Goal: Transaction & Acquisition: Obtain resource

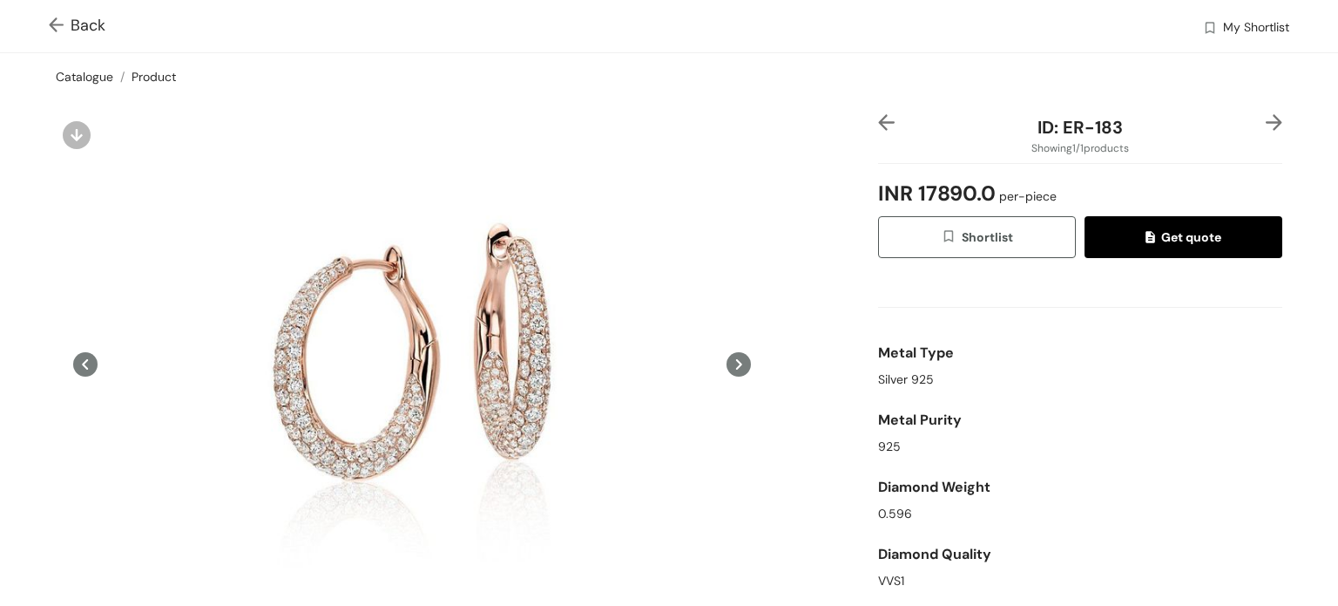
click at [84, 73] on link "Catalogue" at bounding box center [85, 77] width 58 height 16
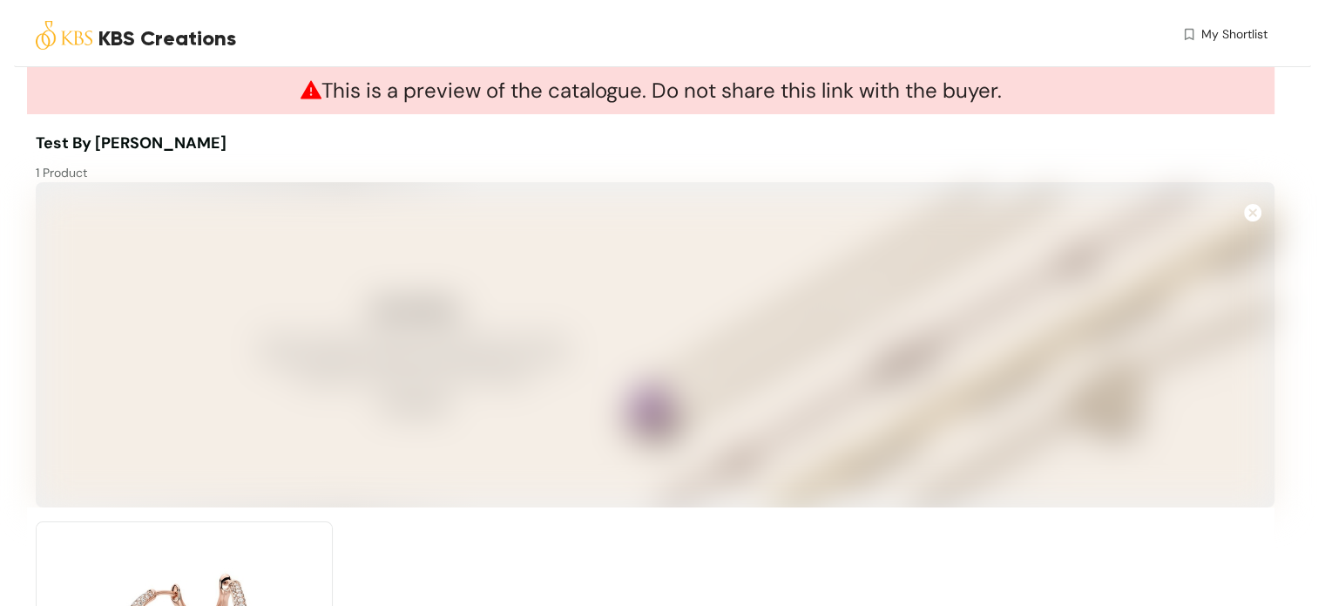
click at [66, 34] on img at bounding box center [64, 35] width 57 height 57
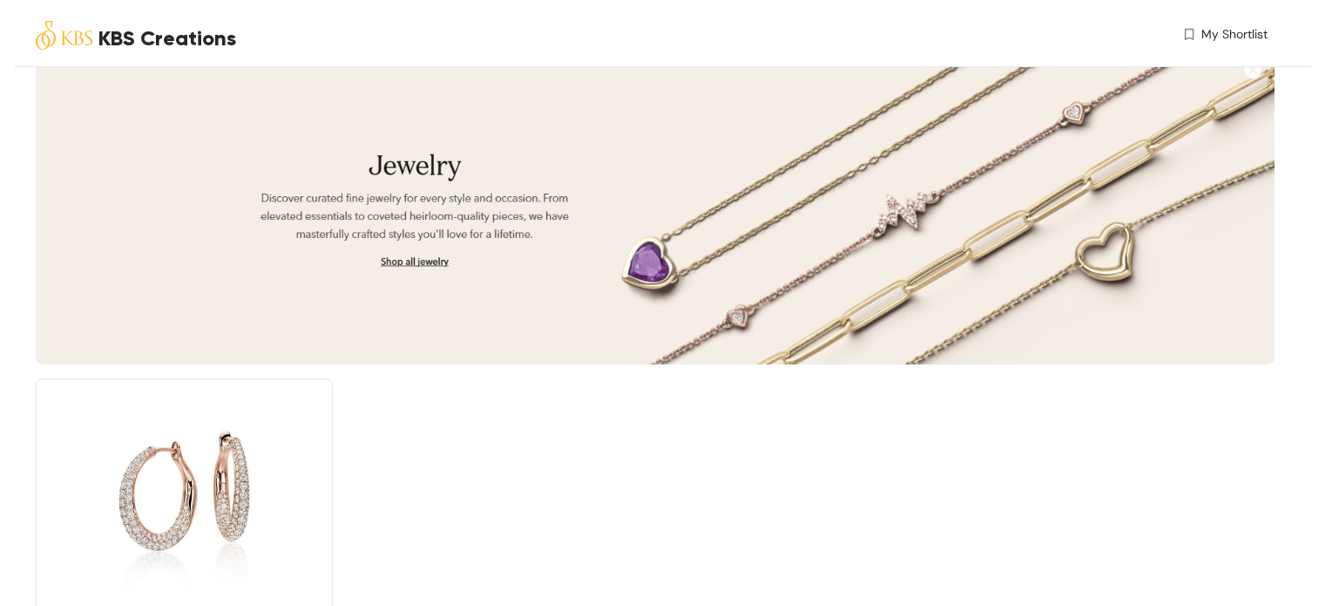
scroll to position [253, 0]
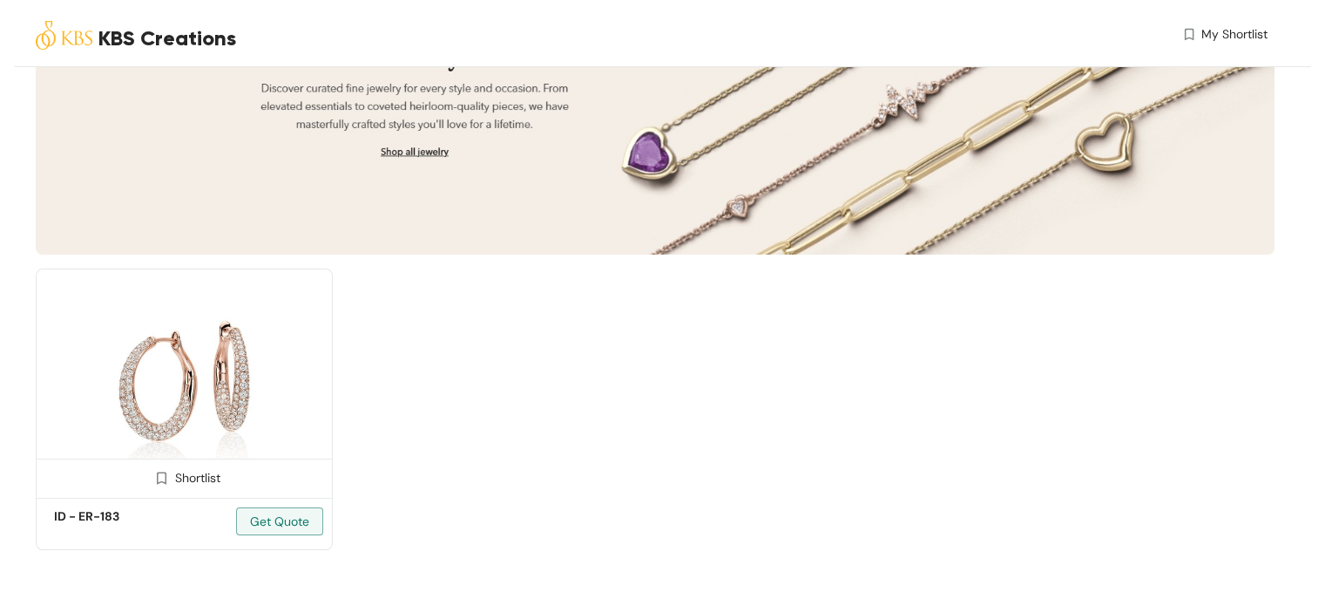
click at [261, 351] on img at bounding box center [184, 380] width 297 height 224
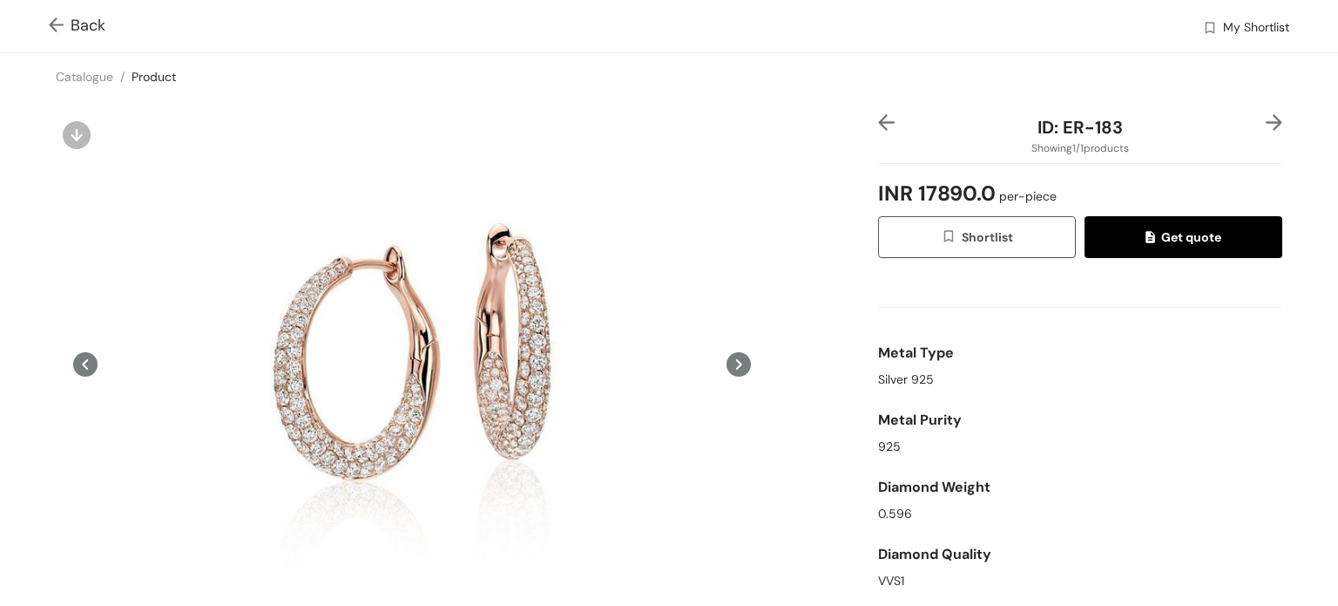
click at [1202, 27] on img at bounding box center [1210, 29] width 16 height 18
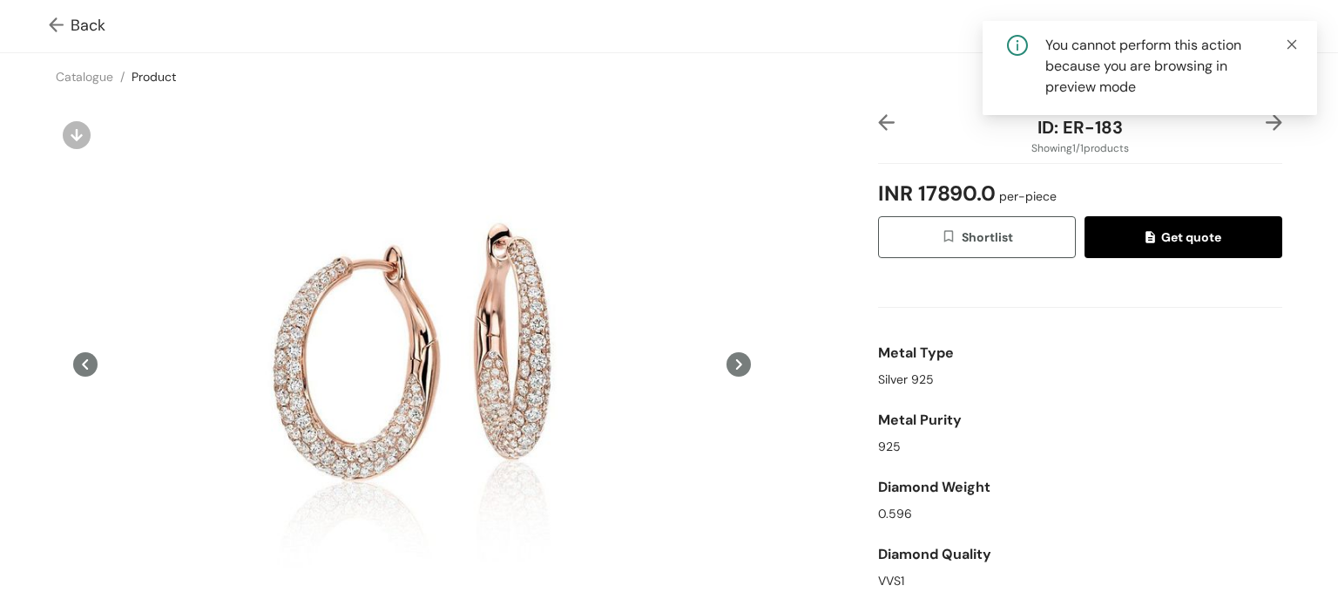
click at [1290, 42] on icon "close" at bounding box center [1293, 44] width 10 height 10
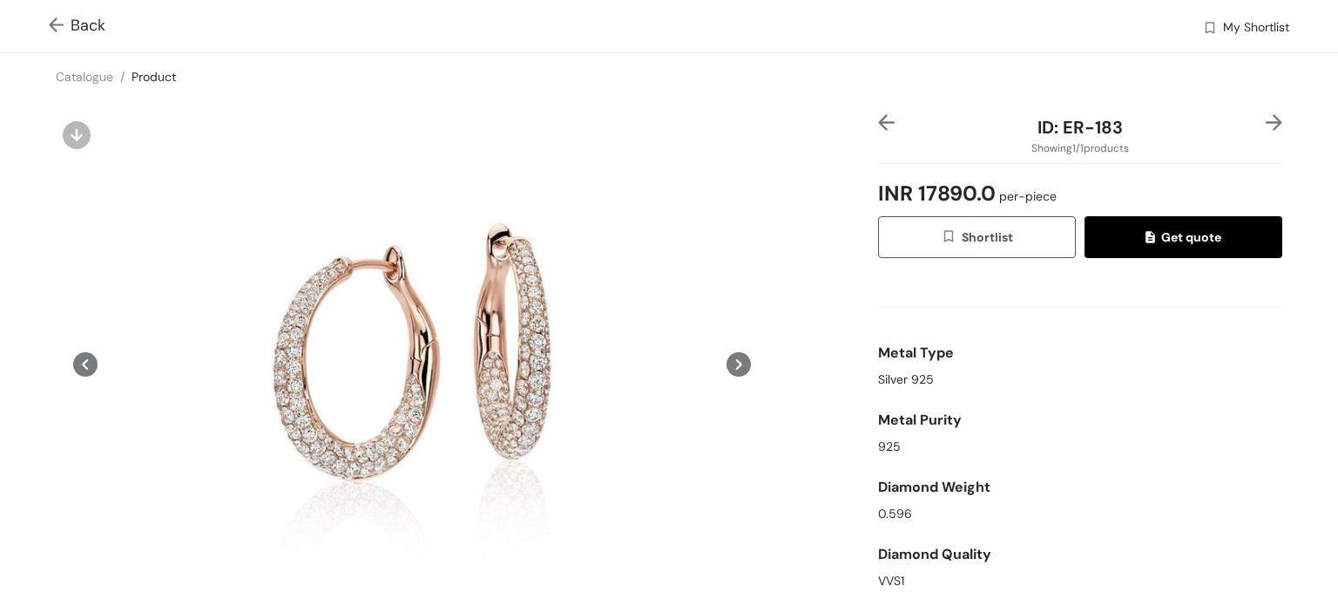
click at [1202, 32] on img at bounding box center [1210, 29] width 16 height 18
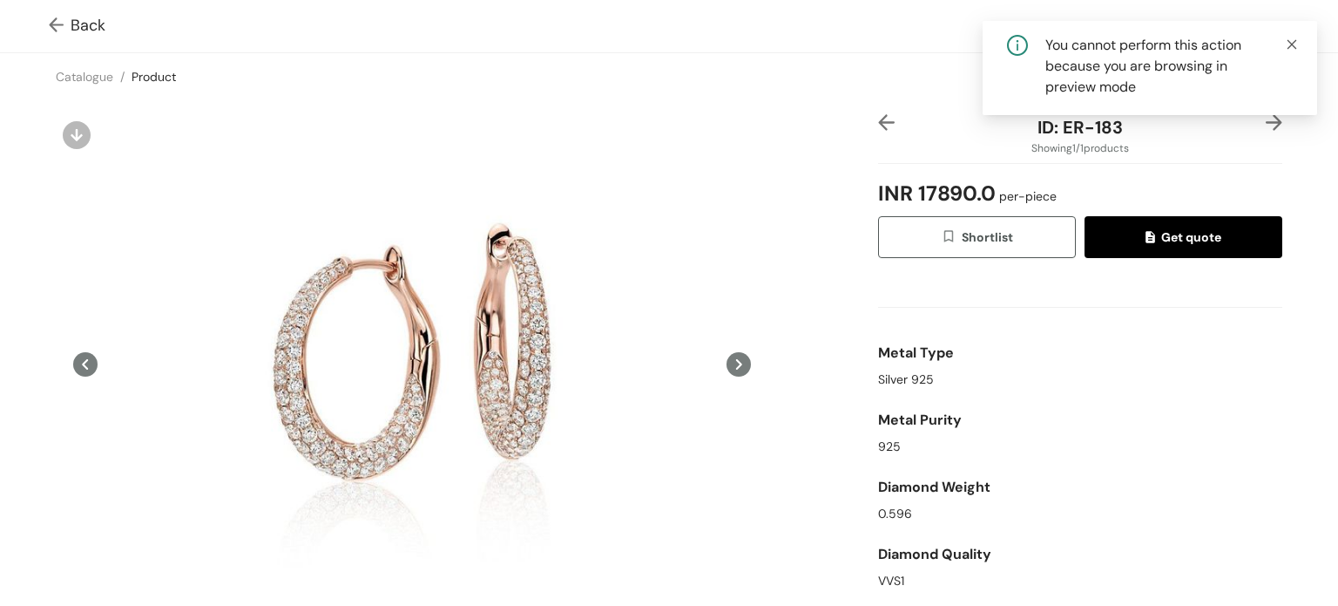
click at [1296, 47] on icon "close" at bounding box center [1293, 44] width 10 height 10
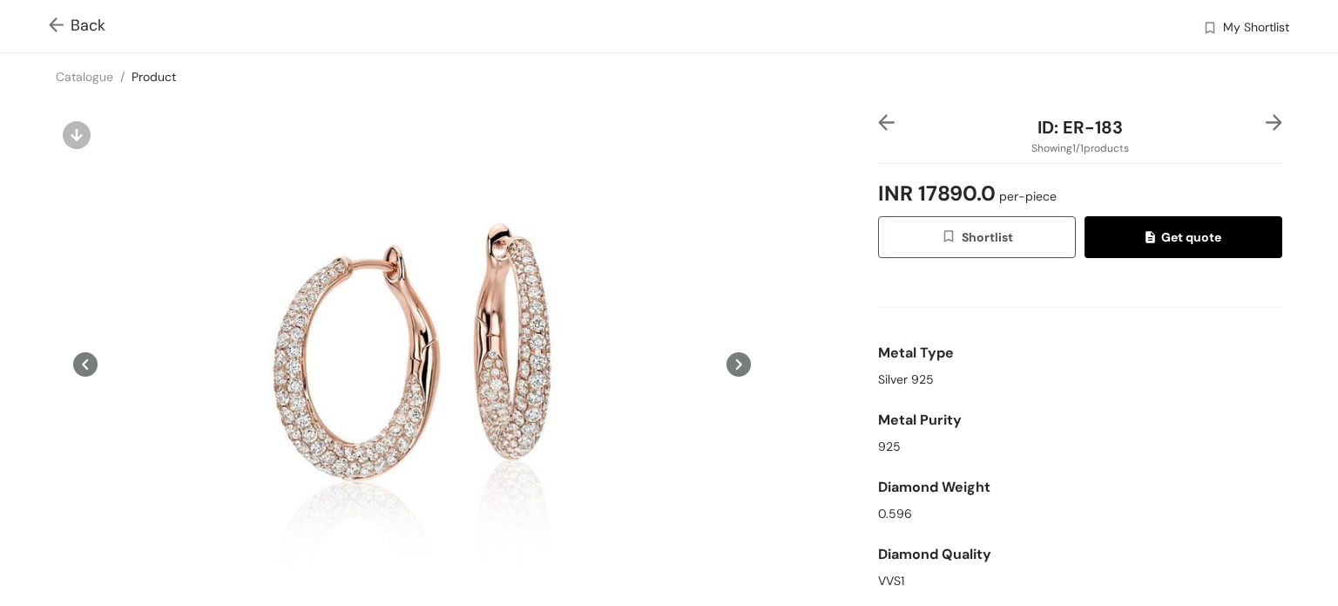
click at [1083, 125] on span "ID: ER-183" at bounding box center [1080, 127] width 85 height 23
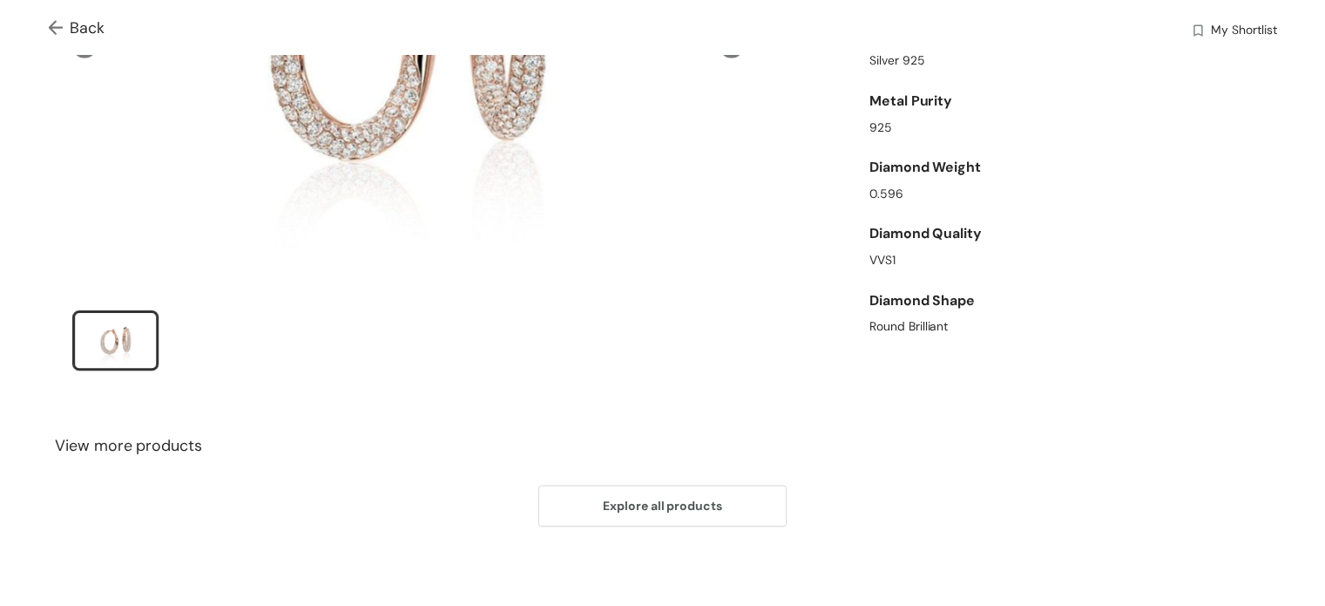
scroll to position [321, 0]
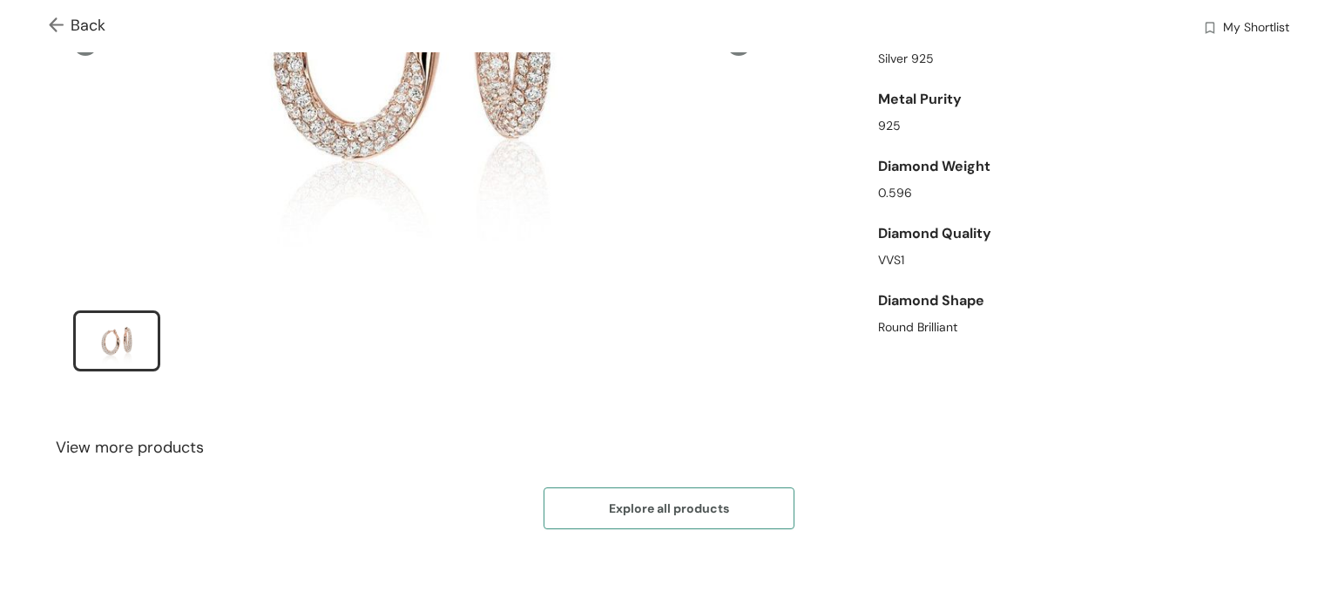
click at [669, 502] on span "Explore all products" at bounding box center [669, 507] width 120 height 19
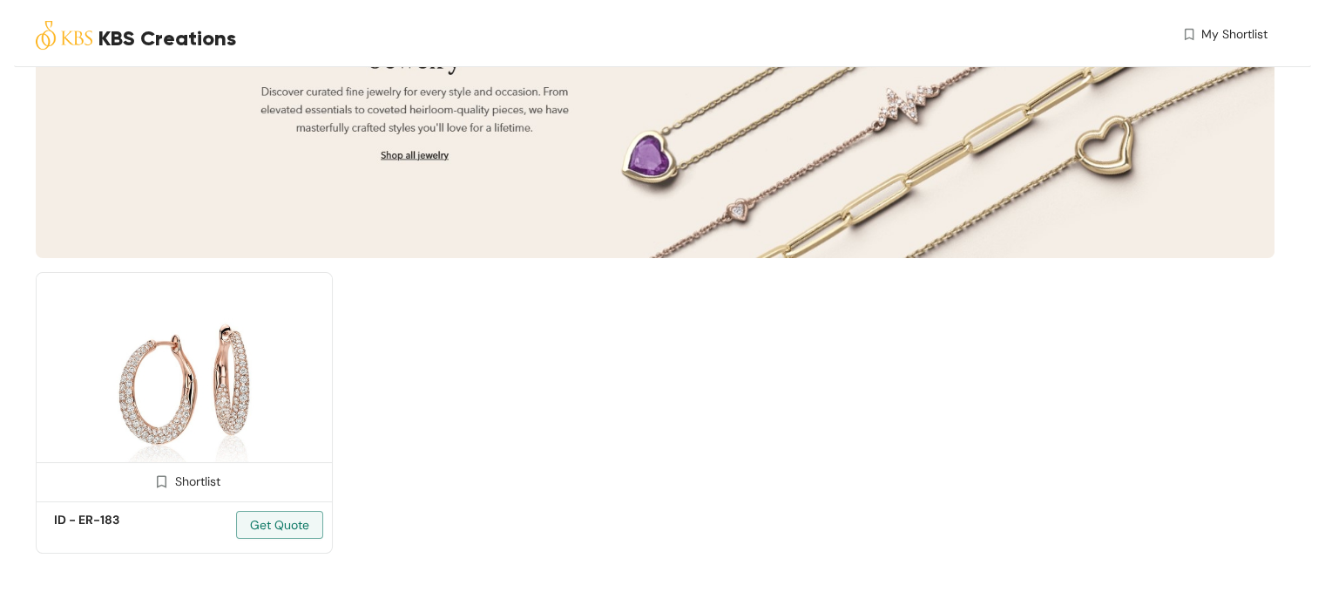
scroll to position [253, 0]
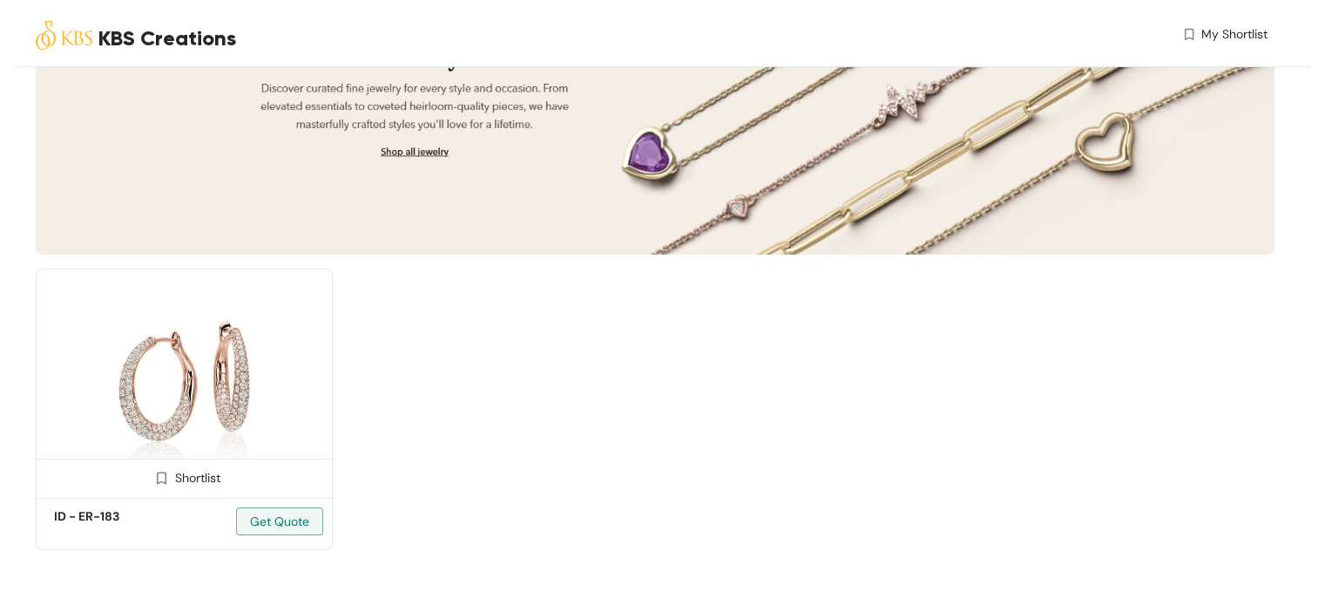
click at [200, 414] on img at bounding box center [184, 380] width 297 height 224
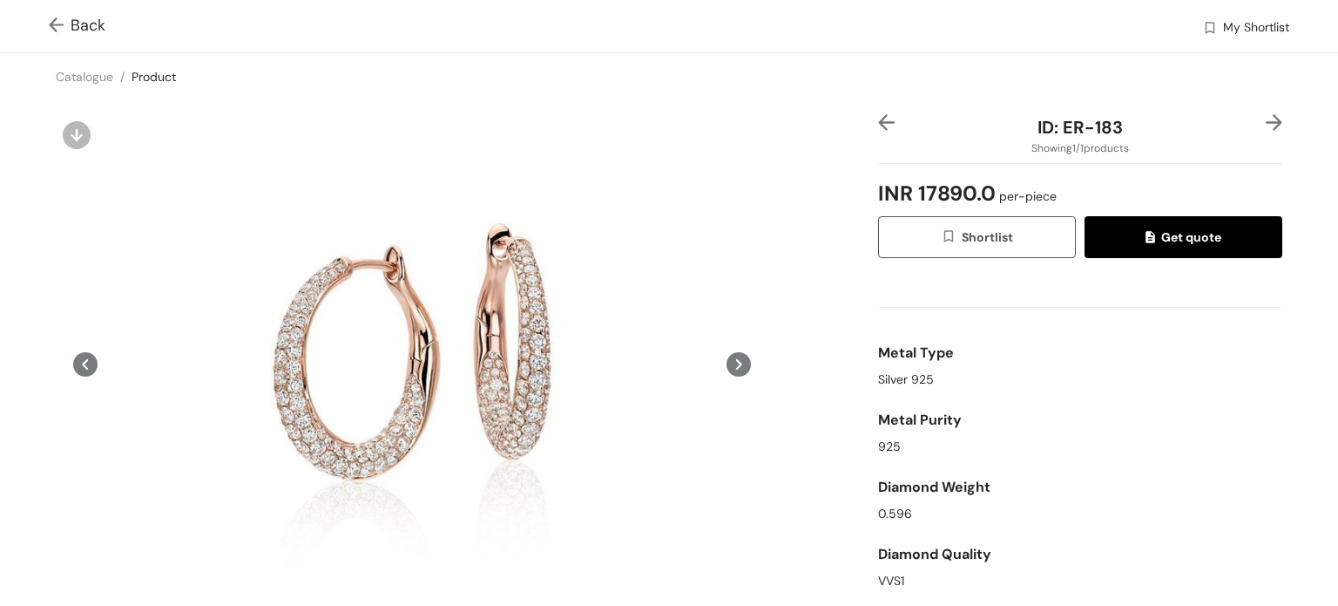
click at [1202, 29] on img at bounding box center [1210, 29] width 16 height 18
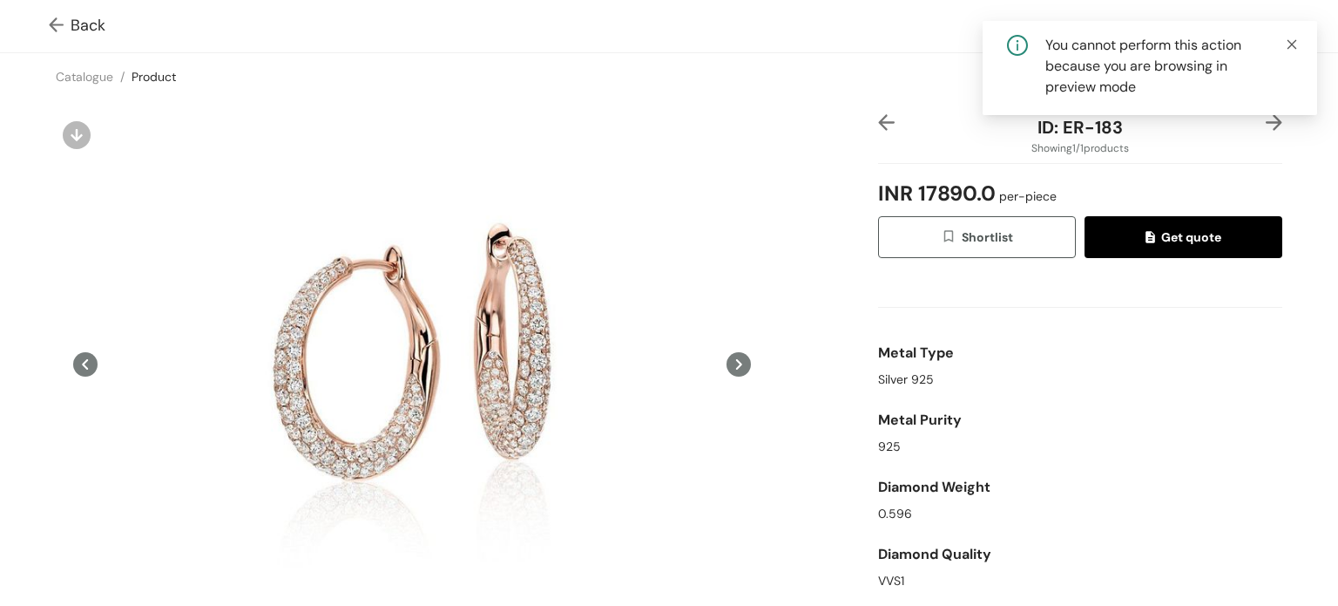
click at [1290, 42] on icon "close" at bounding box center [1292, 44] width 12 height 12
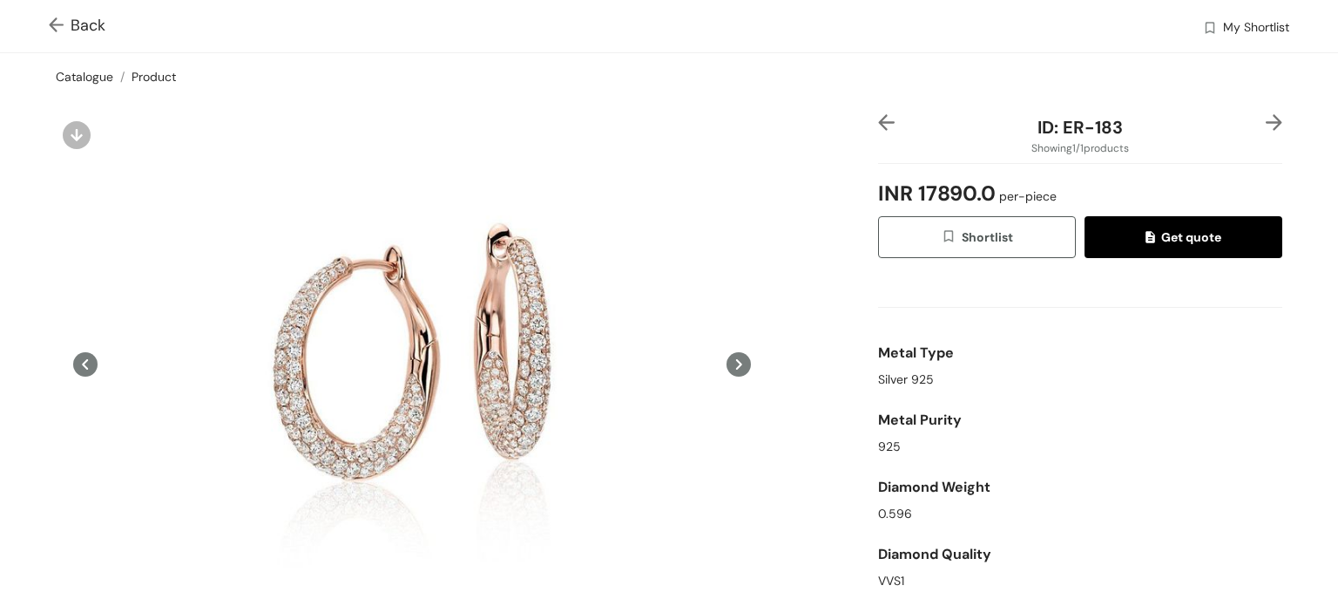
click at [100, 80] on link "Catalogue" at bounding box center [85, 77] width 58 height 16
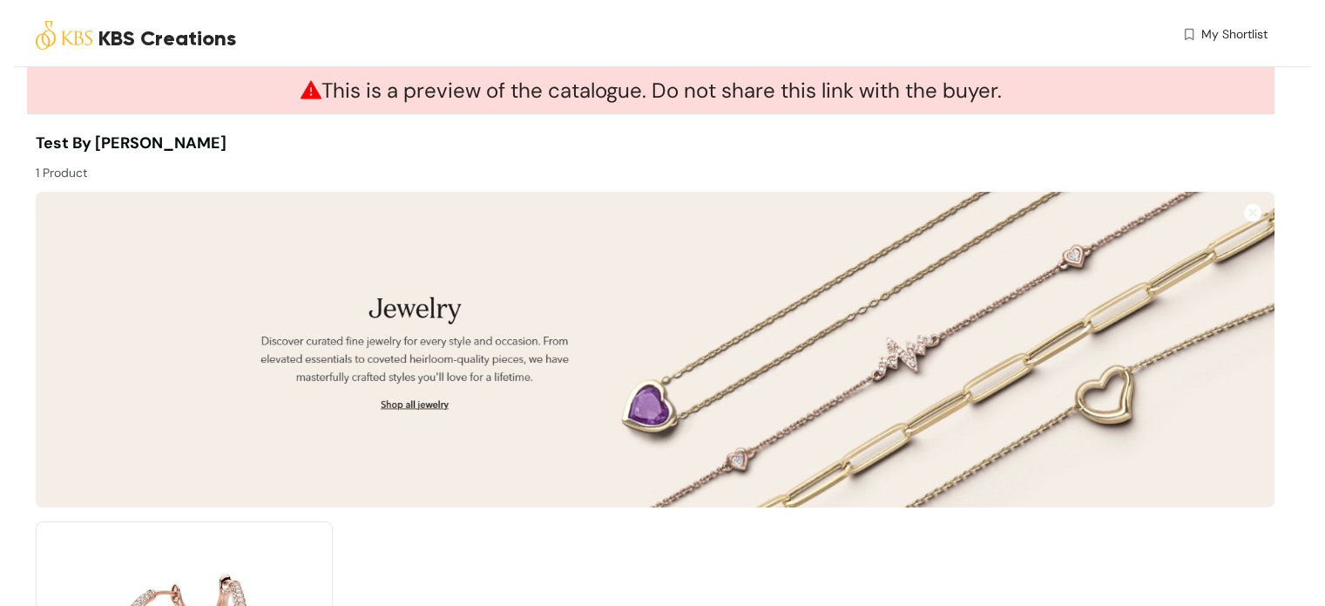
scroll to position [253, 0]
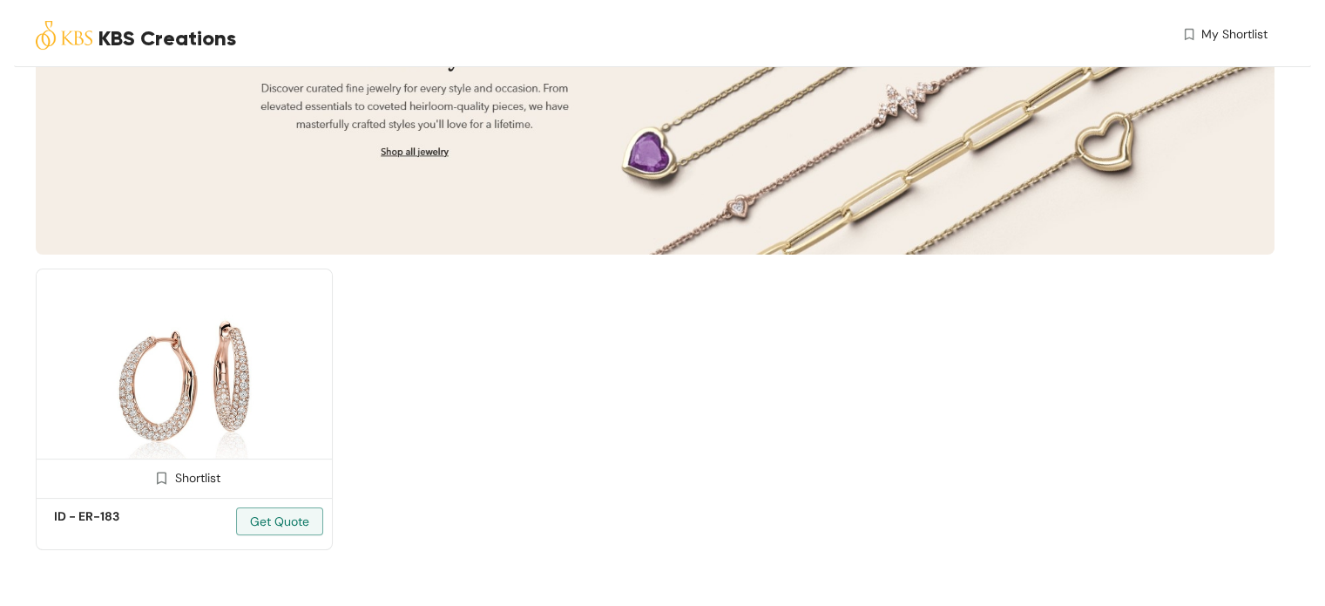
click at [178, 478] on div "Shortlist" at bounding box center [183, 476] width 73 height 17
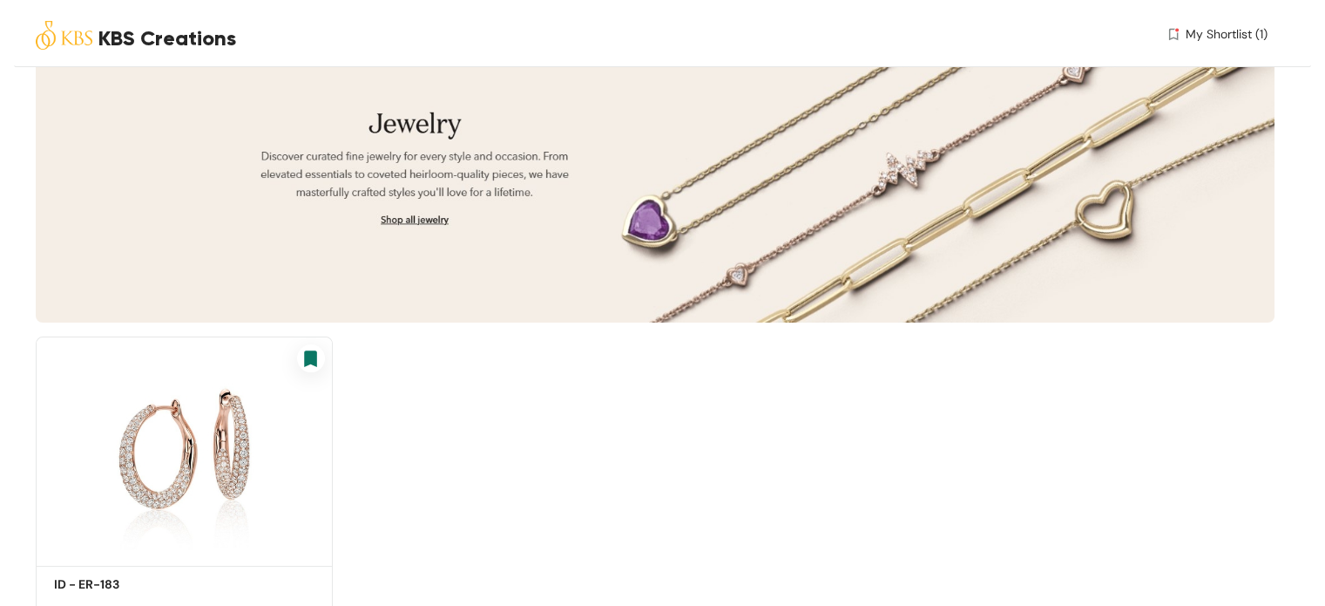
scroll to position [78, 0]
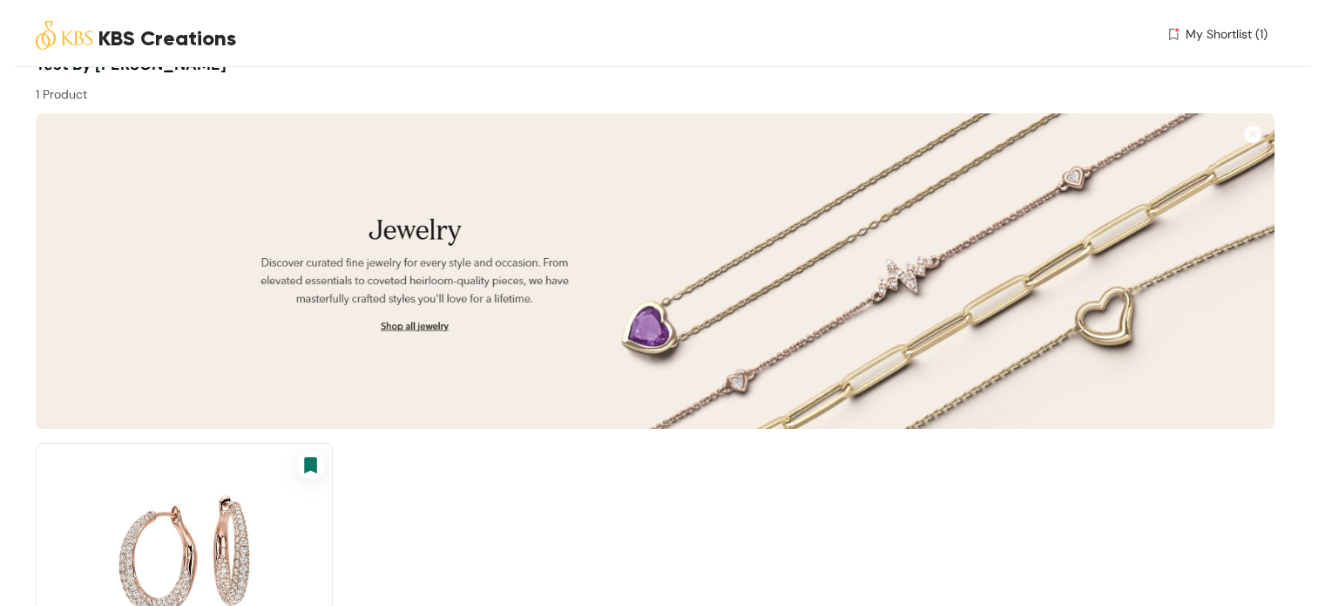
click at [1186, 37] on span "My Shortlist (1)" at bounding box center [1227, 34] width 82 height 18
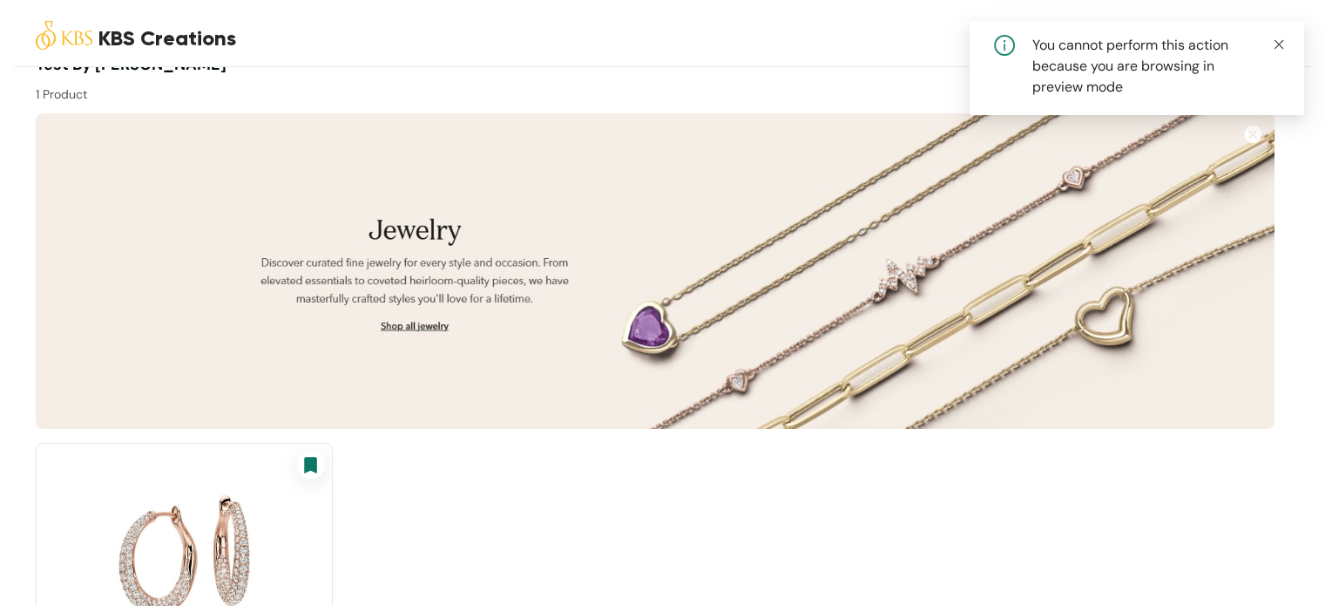
click at [1284, 41] on icon "close" at bounding box center [1279, 44] width 12 height 12
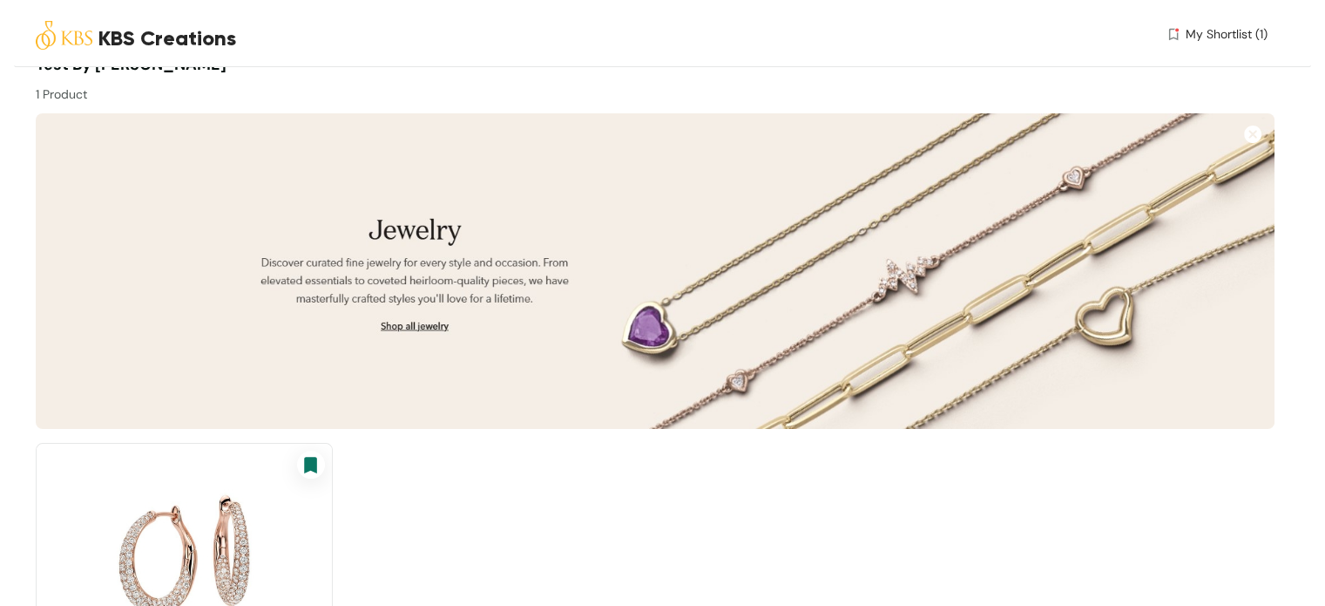
click at [87, 36] on img at bounding box center [64, 35] width 57 height 57
click at [155, 48] on span "KBS Creations" at bounding box center [167, 38] width 138 height 31
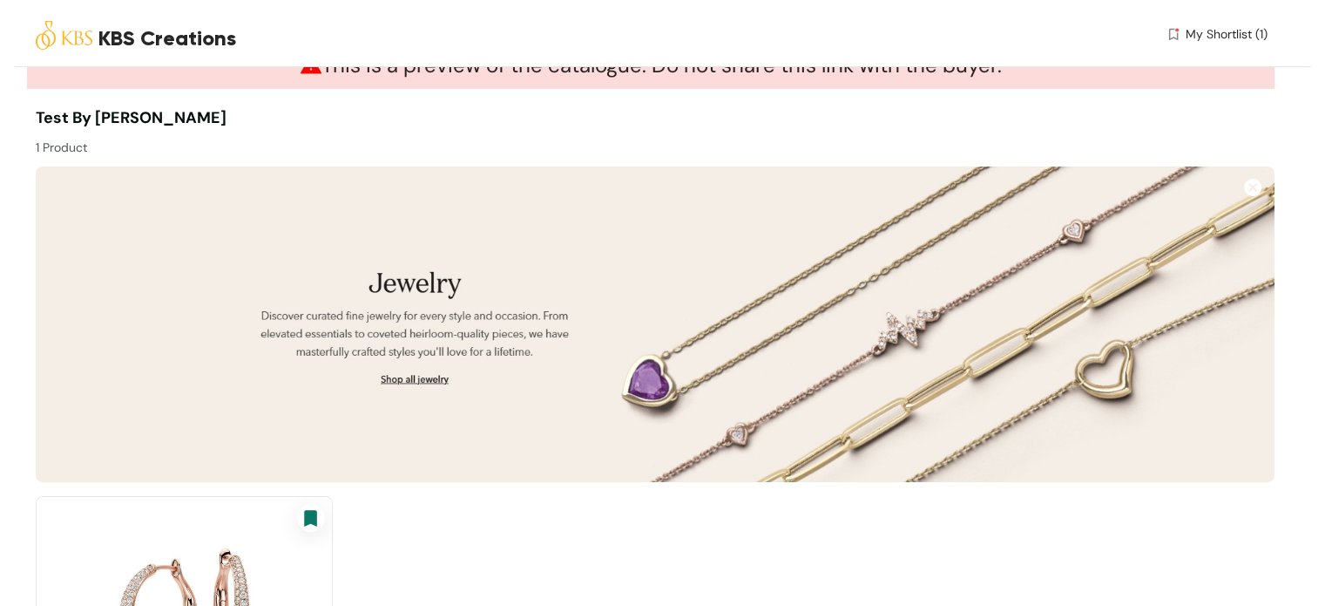
scroll to position [0, 0]
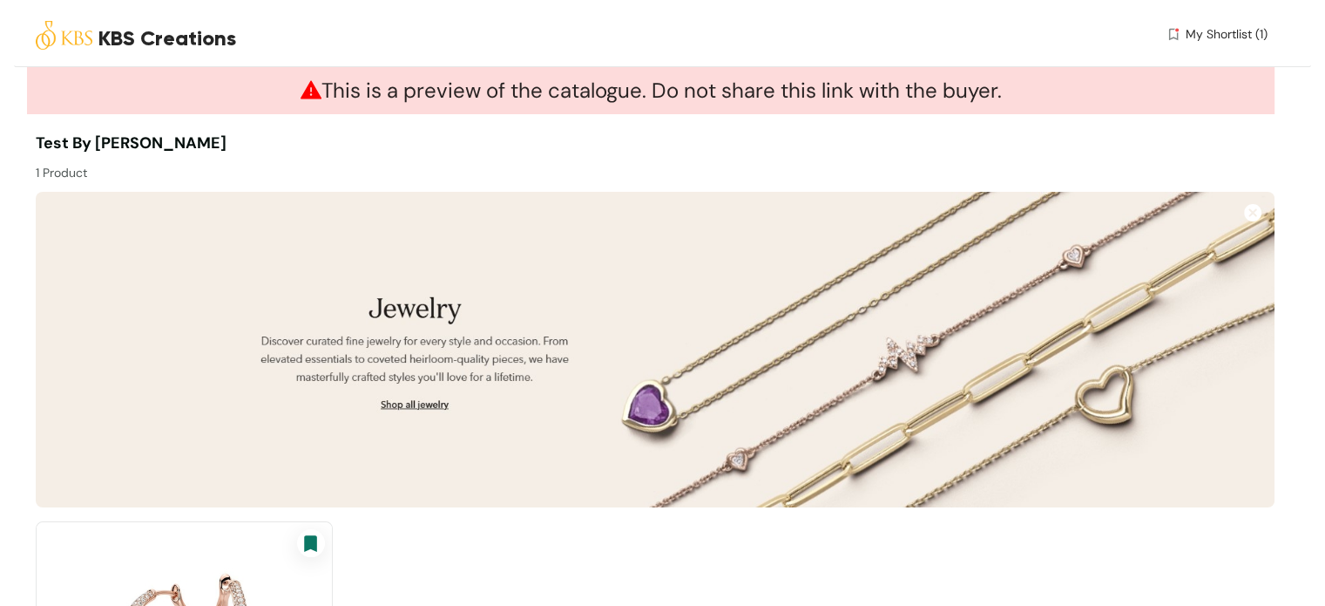
click at [64, 144] on span "Test by [PERSON_NAME]" at bounding box center [131, 142] width 191 height 21
click at [78, 34] on img at bounding box center [64, 35] width 57 height 57
click at [133, 37] on span "KBS Creations" at bounding box center [167, 38] width 138 height 31
click at [135, 39] on span "KBS Creations" at bounding box center [167, 38] width 138 height 31
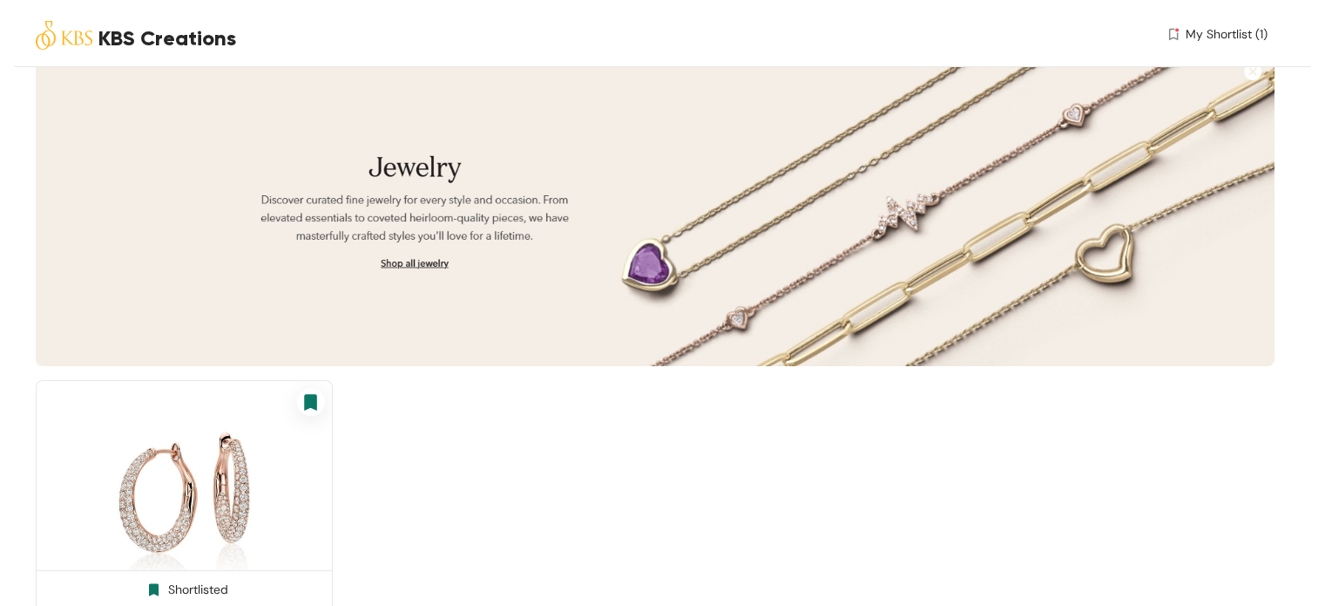
scroll to position [253, 0]
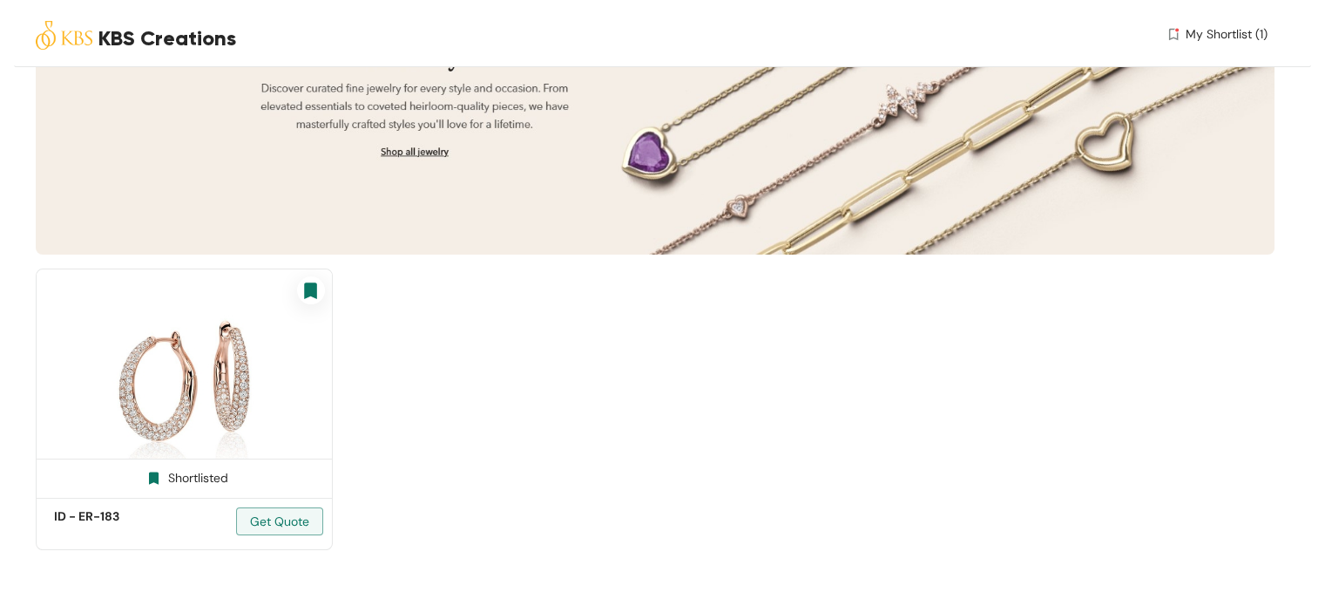
click at [205, 292] on img at bounding box center [184, 380] width 297 height 224
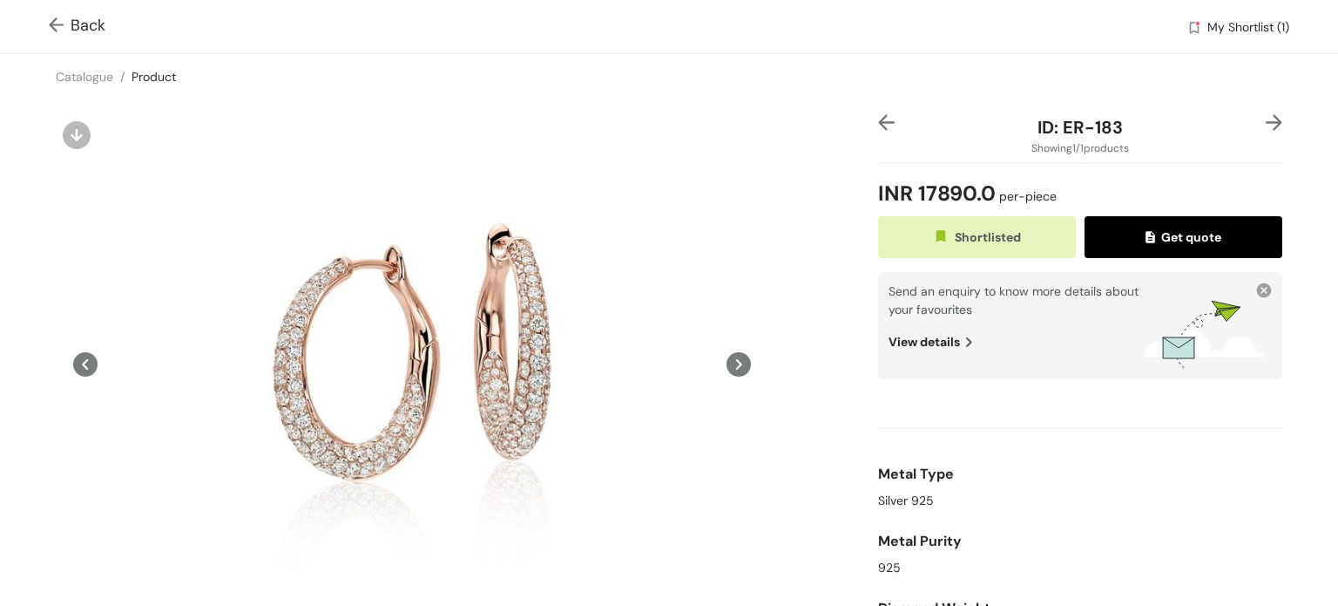
click at [960, 341] on img at bounding box center [966, 342] width 12 height 18
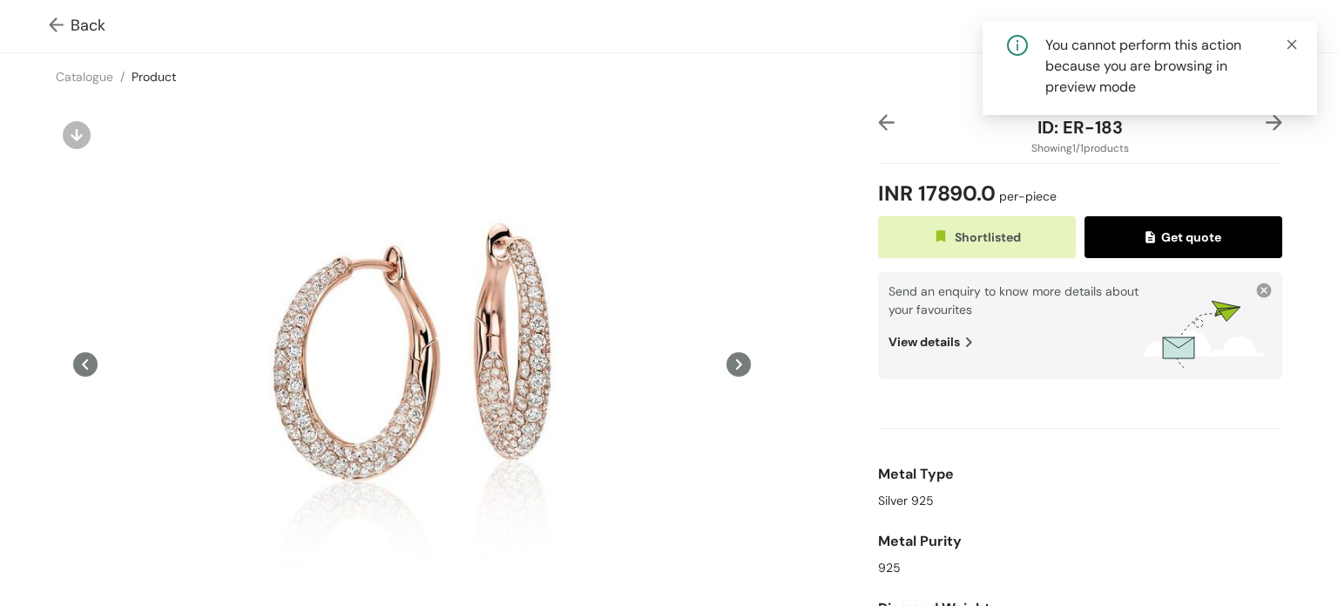
click at [1295, 38] on icon "close" at bounding box center [1292, 44] width 12 height 12
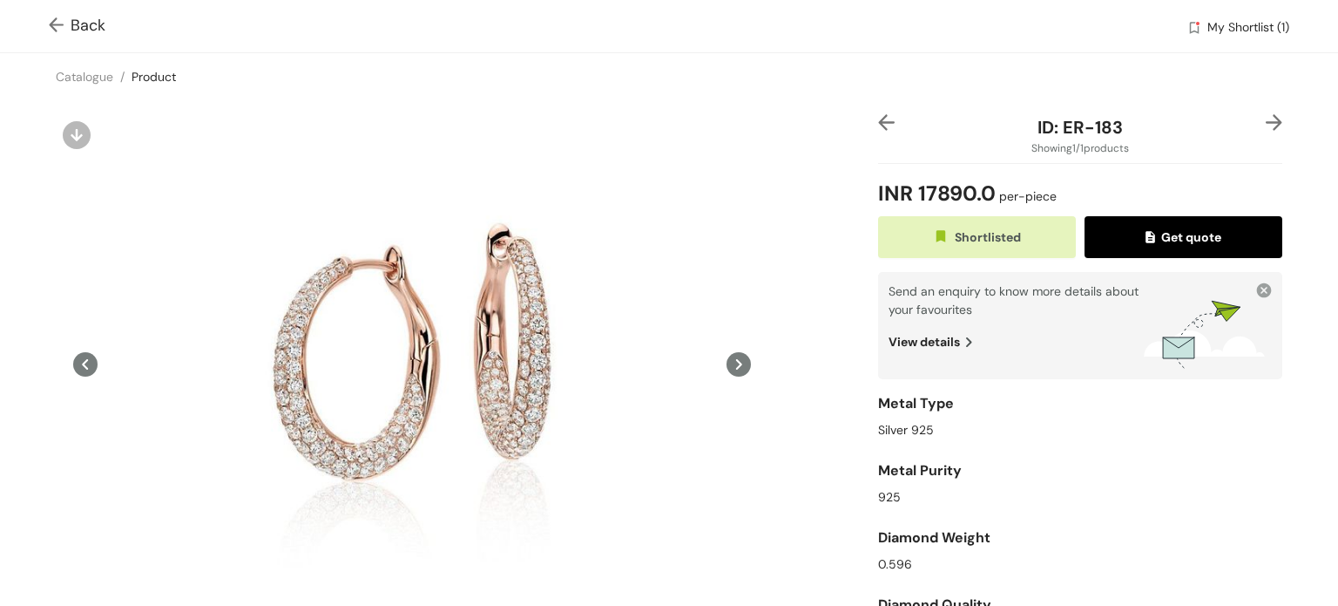
click at [58, 20] on img at bounding box center [60, 26] width 22 height 18
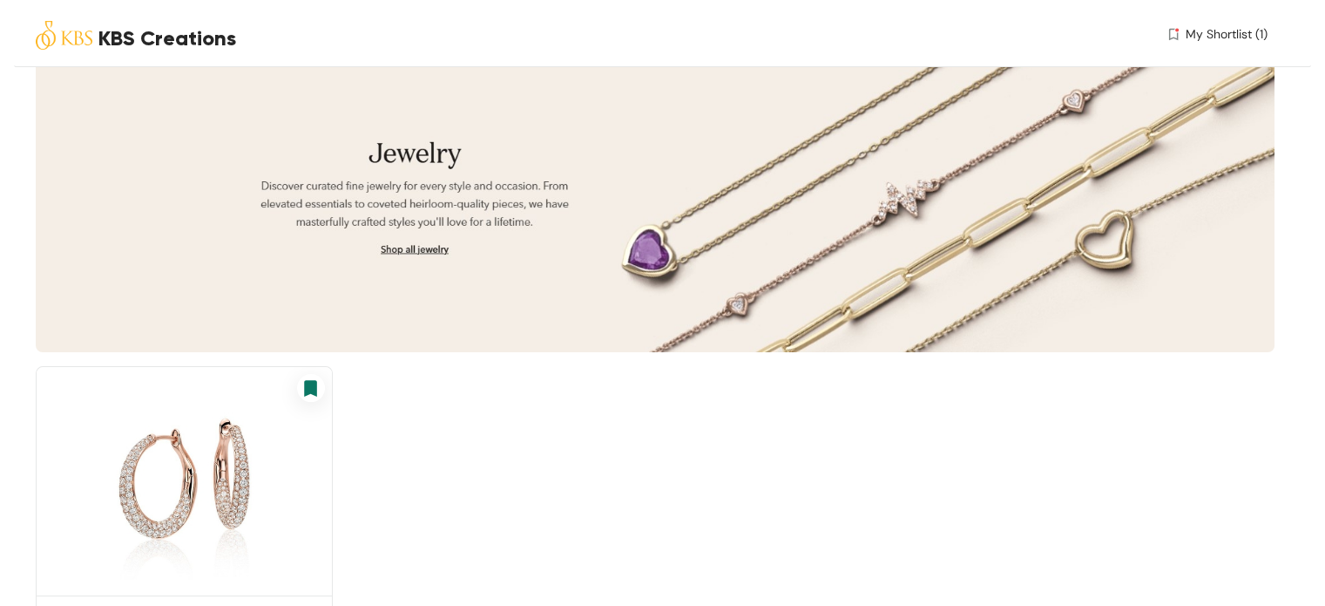
scroll to position [253, 0]
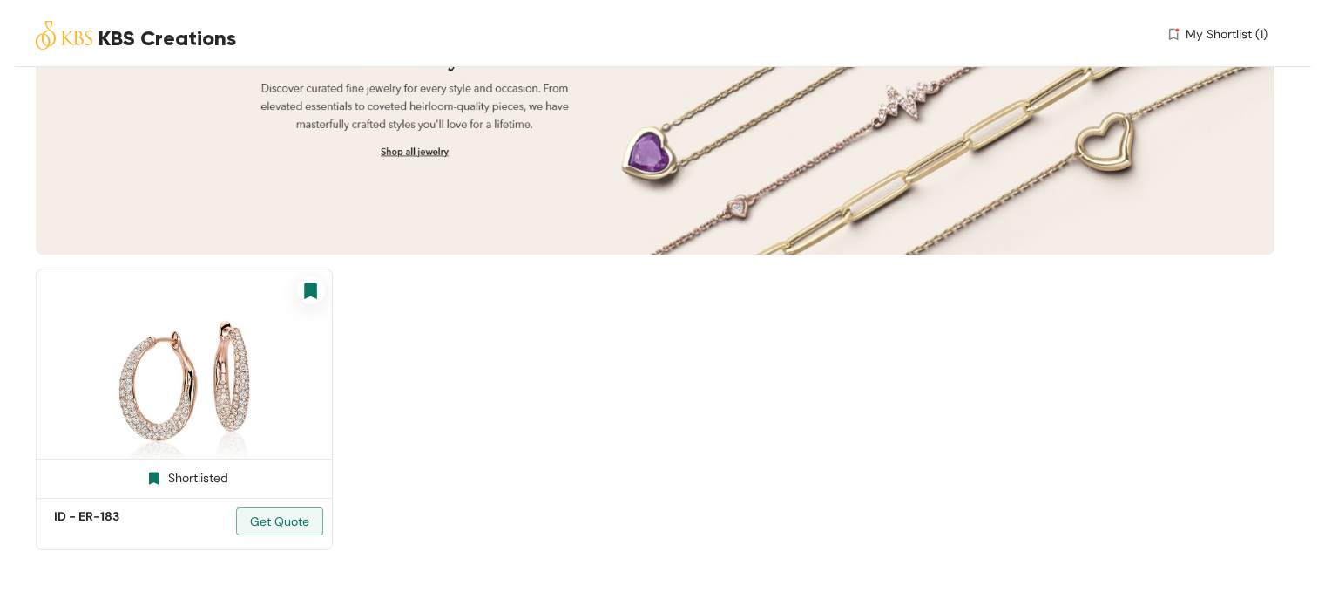
click at [175, 470] on div "Shortlisted" at bounding box center [184, 476] width 88 height 17
click at [216, 420] on img at bounding box center [184, 380] width 297 height 224
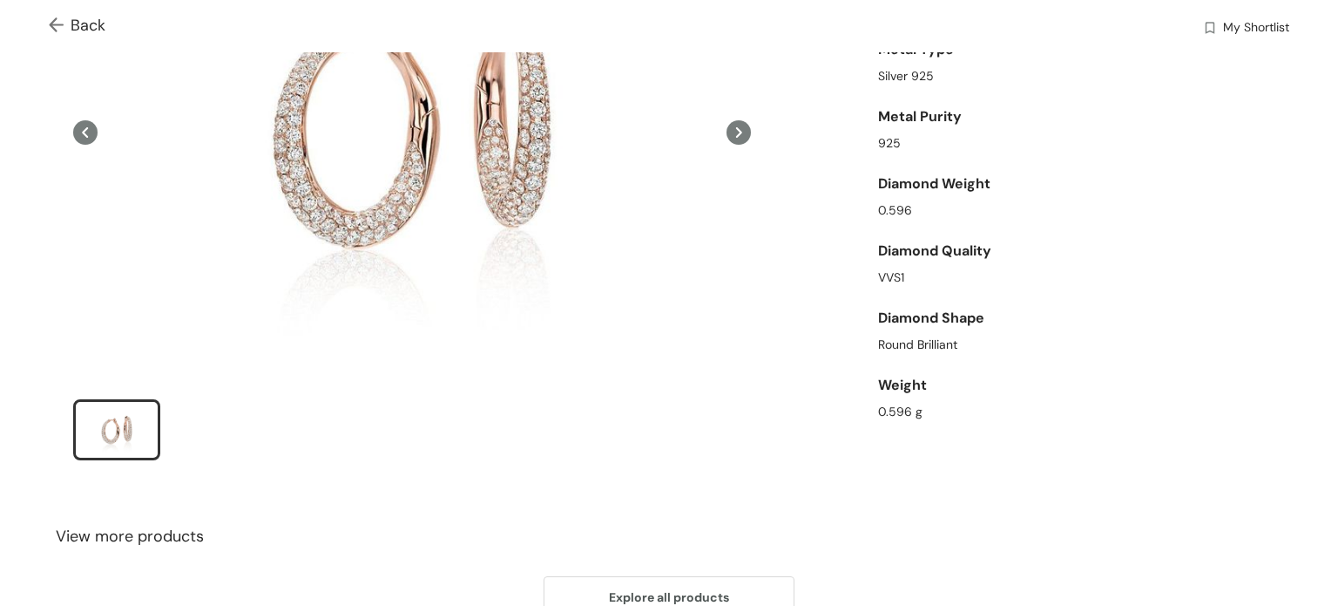
scroll to position [261, 0]
